Goal: Navigation & Orientation: Find specific page/section

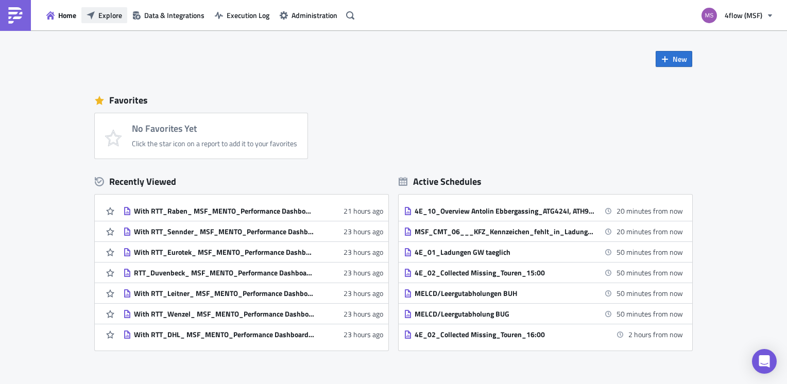
click at [101, 15] on span "Explore" at bounding box center [110, 15] width 24 height 11
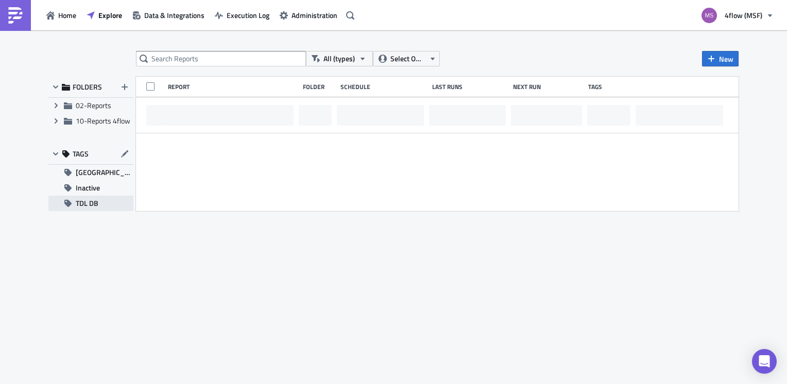
click at [93, 208] on span "TDL DB" at bounding box center [87, 203] width 23 height 15
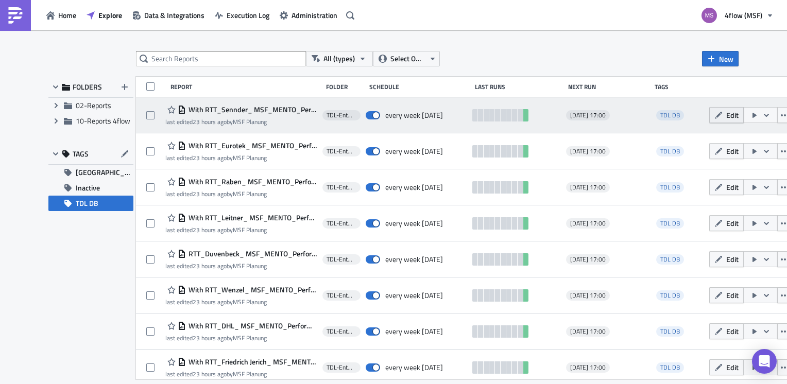
click at [715, 116] on icon "button" at bounding box center [718, 114] width 7 height 7
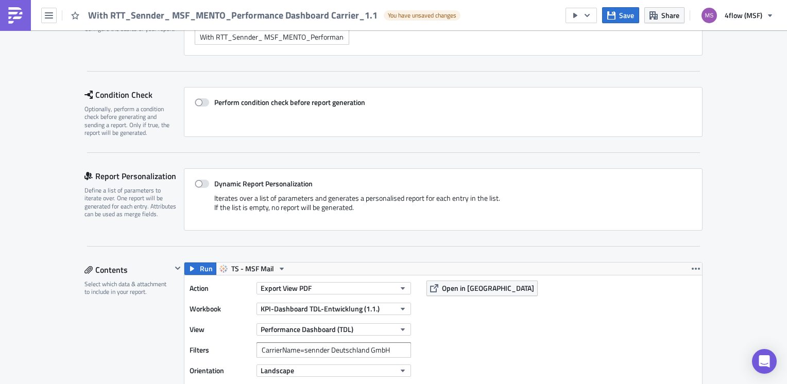
scroll to position [119, 0]
click at [53, 16] on icon "button" at bounding box center [49, 15] width 8 height 8
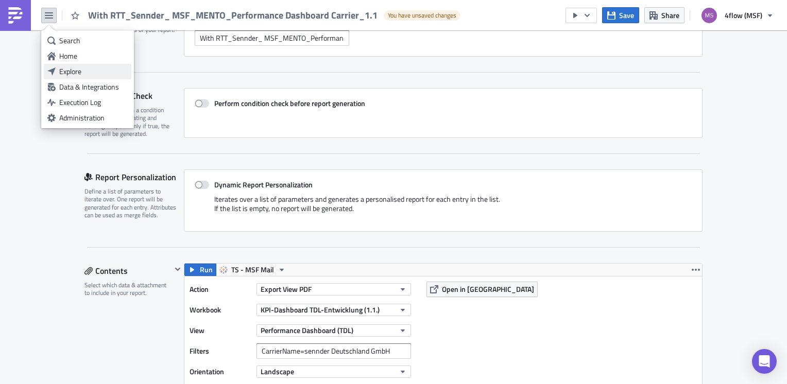
click at [83, 70] on div "Explore" at bounding box center [93, 71] width 69 height 10
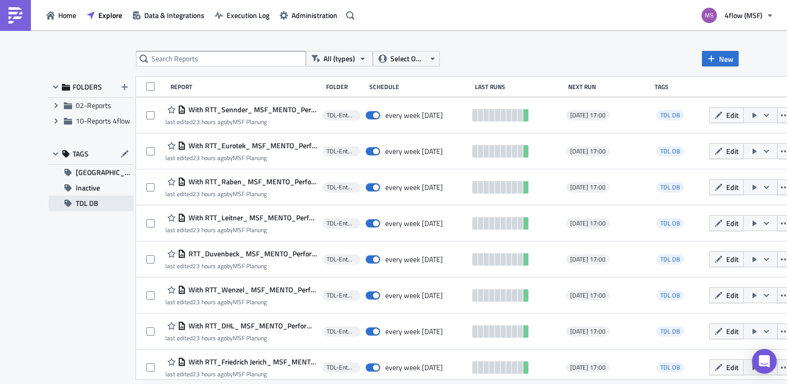
click at [82, 202] on span "TDL DB" at bounding box center [87, 203] width 23 height 15
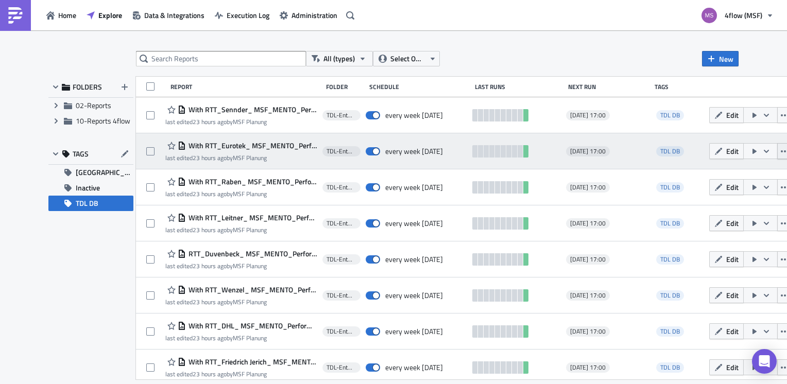
drag, startPoint x: 245, startPoint y: 144, endPoint x: 775, endPoint y: 152, distance: 529.5
click at [781, 152] on icon "button" at bounding box center [785, 151] width 8 height 8
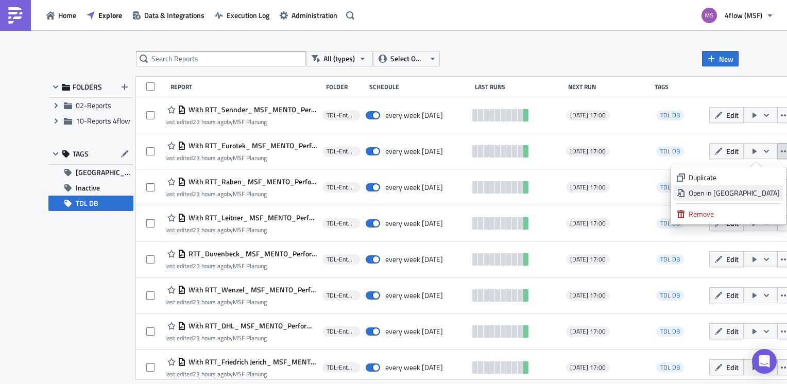
click at [733, 194] on div "Open in New Tab" at bounding box center [734, 193] width 91 height 10
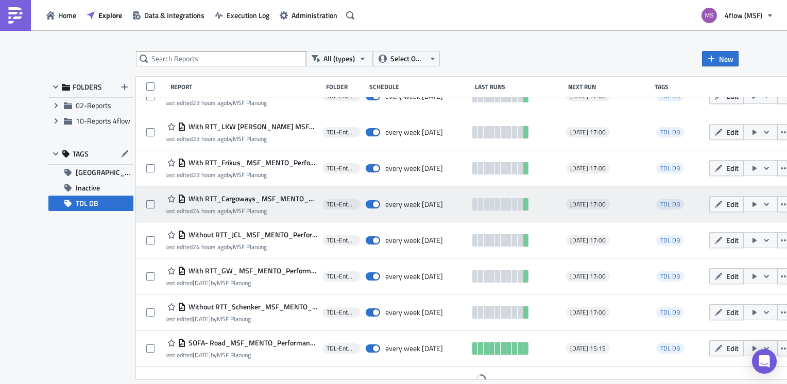
scroll to position [284, 0]
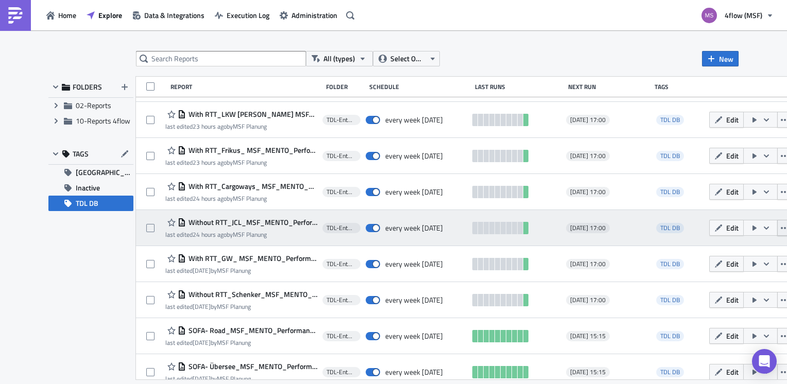
click at [781, 227] on icon "button" at bounding box center [785, 228] width 8 height 2
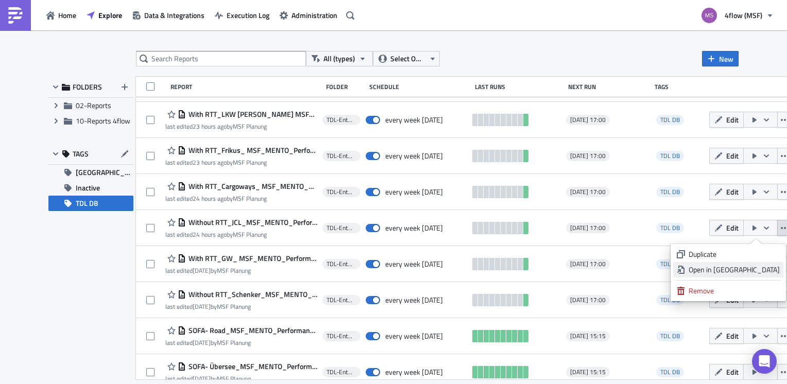
click at [729, 269] on div "Open in New Tab" at bounding box center [734, 270] width 91 height 10
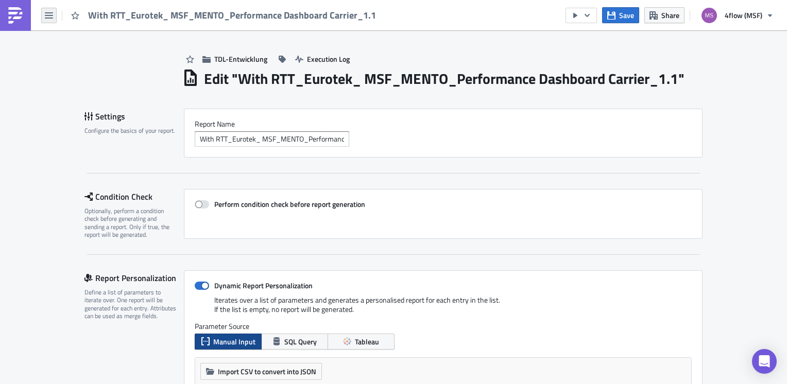
click at [49, 14] on icon "button" at bounding box center [49, 15] width 8 height 8
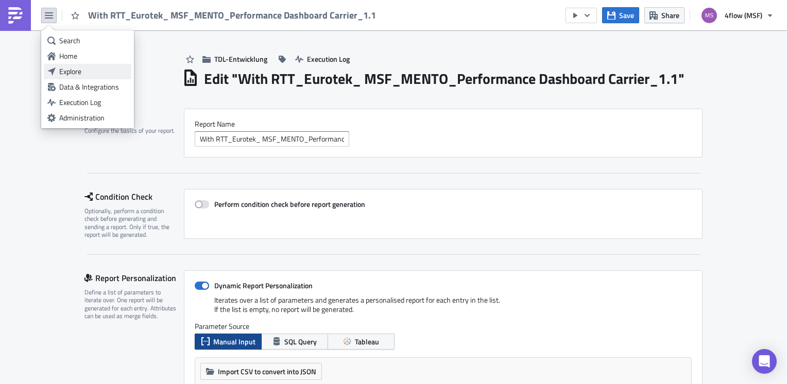
click at [79, 76] on div "Explore" at bounding box center [93, 71] width 69 height 10
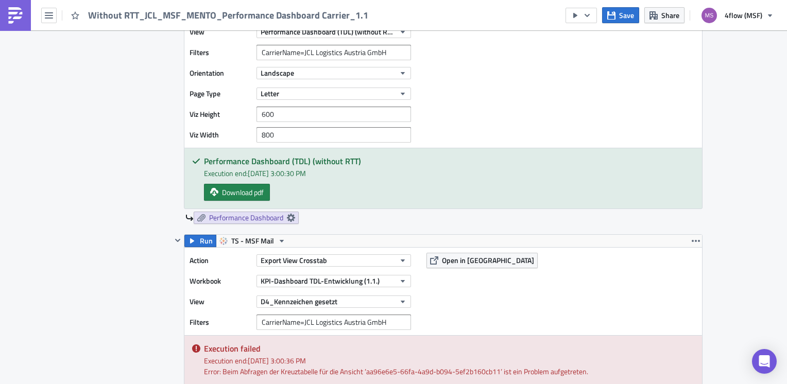
scroll to position [258, 0]
